Goal: Transaction & Acquisition: Purchase product/service

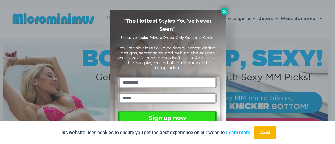
click at [226, 11] on icon at bounding box center [224, 11] width 5 height 5
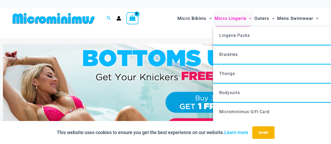
click at [226, 20] on span "Micro Lingerie" at bounding box center [230, 18] width 32 height 13
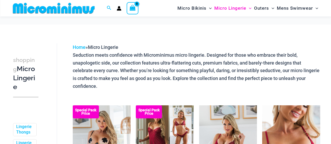
scroll to position [63, 0]
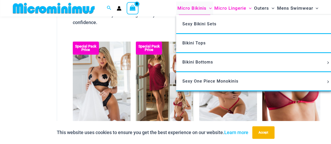
click at [182, 8] on span "Micro Bikinis" at bounding box center [191, 8] width 29 height 13
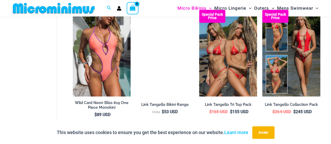
scroll to position [1175, 0]
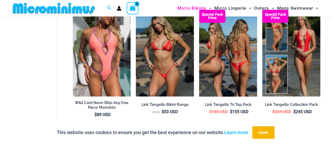
click at [236, 72] on img at bounding box center [228, 53] width 58 height 87
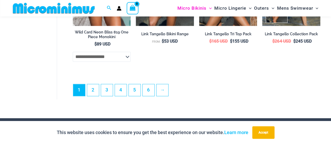
scroll to position [1257, 0]
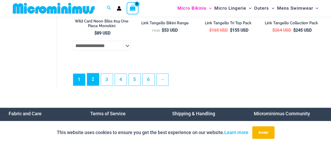
click at [94, 83] on link "2" at bounding box center [93, 79] width 12 height 12
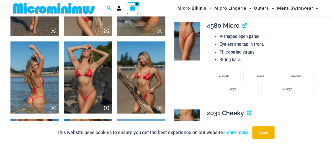
scroll to position [400, 0]
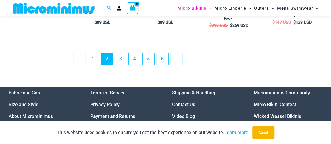
scroll to position [1121, 0]
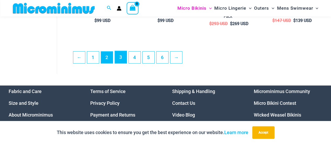
click at [116, 63] on link "3" at bounding box center [121, 57] width 12 height 12
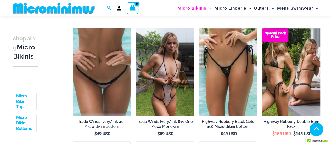
scroll to position [171, 0]
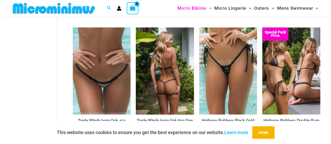
click at [167, 74] on img at bounding box center [165, 70] width 58 height 87
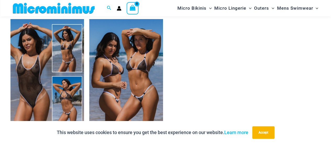
scroll to position [690, 0]
